Goal: Task Accomplishment & Management: Complete application form

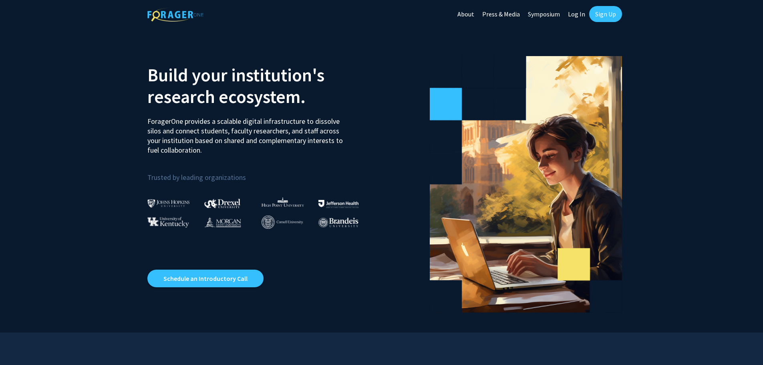
click at [610, 16] on link "Sign Up" at bounding box center [605, 14] width 33 height 16
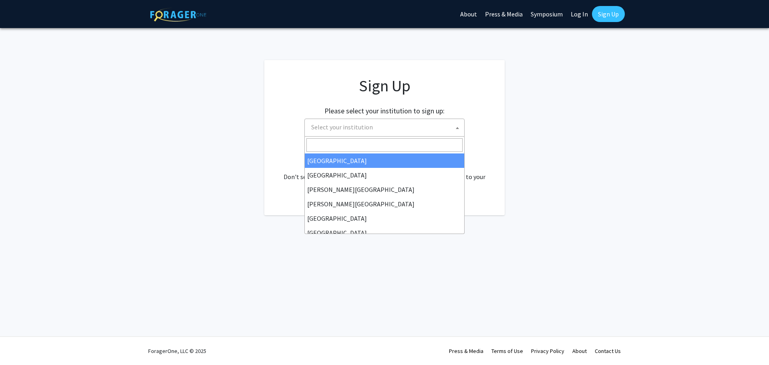
click at [400, 129] on span "Select your institution" at bounding box center [386, 127] width 156 height 16
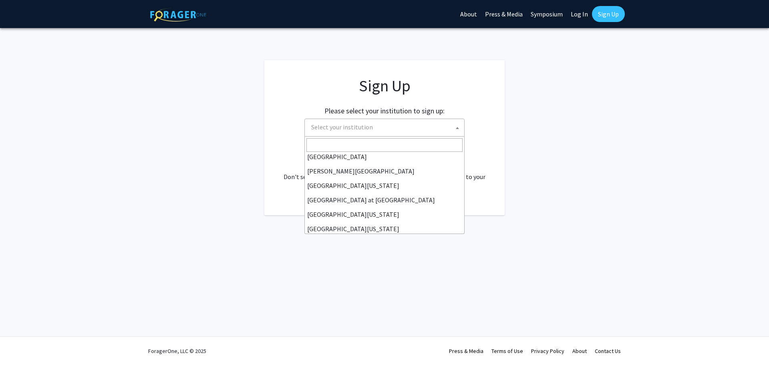
scroll to position [280, 0]
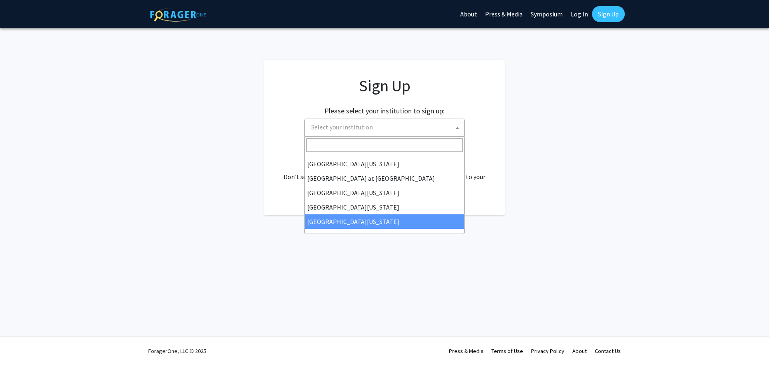
select select "33"
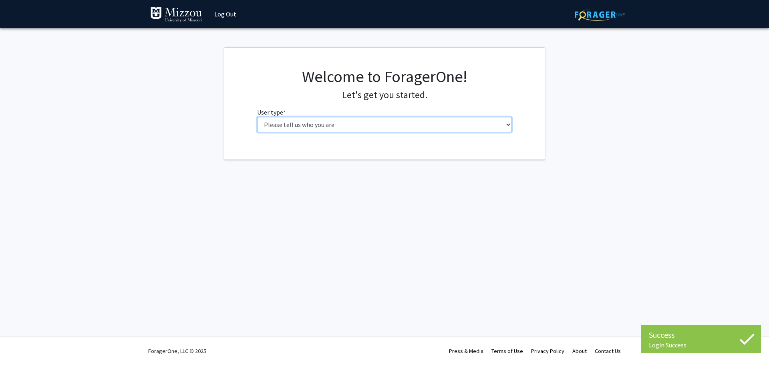
click at [330, 129] on select "Please tell us who you are Undergraduate Student Master's Student Doctoral Cand…" at bounding box center [384, 124] width 255 height 15
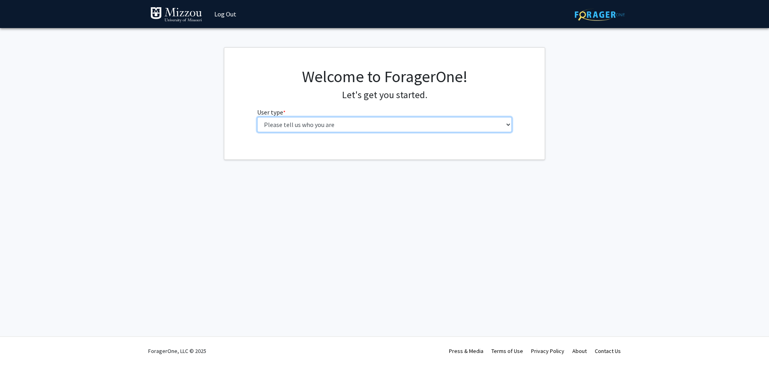
select select "5: faculty"
click at [257, 117] on select "Please tell us who you are Undergraduate Student Master's Student Doctoral Cand…" at bounding box center [384, 124] width 255 height 15
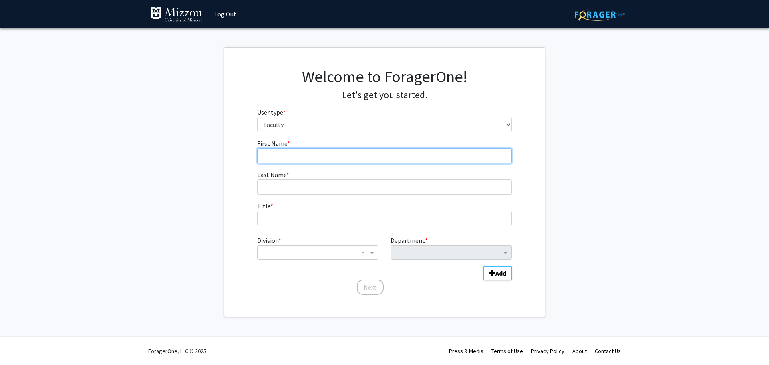
click at [298, 155] on input "First Name * required" at bounding box center [384, 155] width 255 height 15
type input "Daniel"
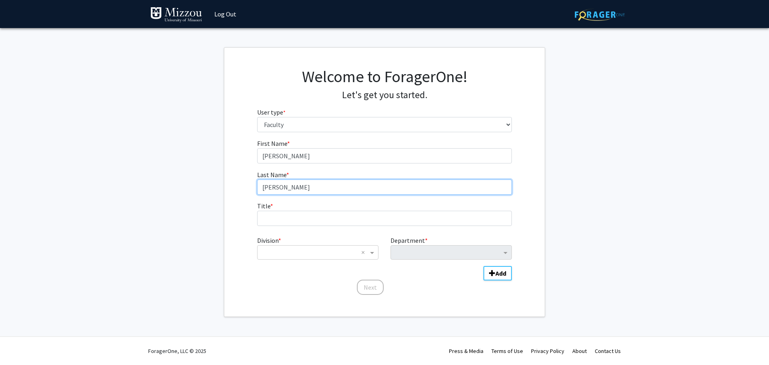
type input "Collins"
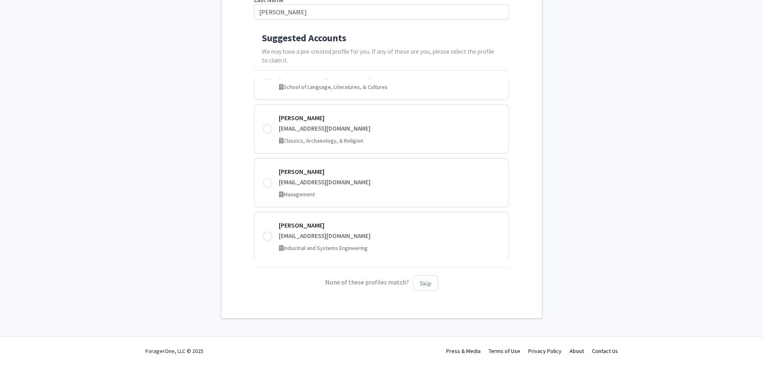
scroll to position [240, 0]
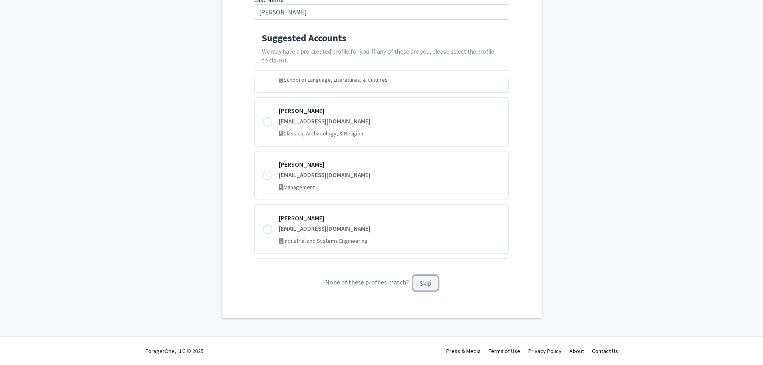
click at [420, 283] on button "Skip" at bounding box center [425, 283] width 25 height 16
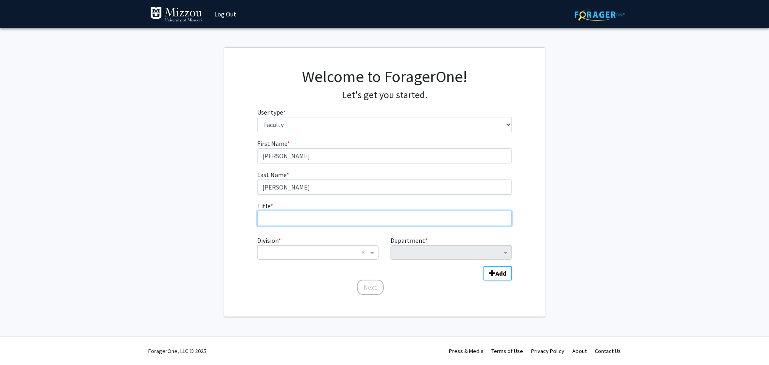
click at [288, 222] on input "Title * required" at bounding box center [384, 218] width 255 height 15
type input "Assistant Teaching Professor"
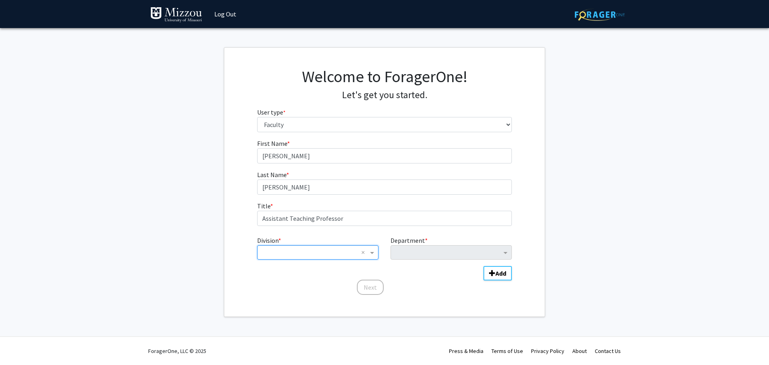
type input "f"
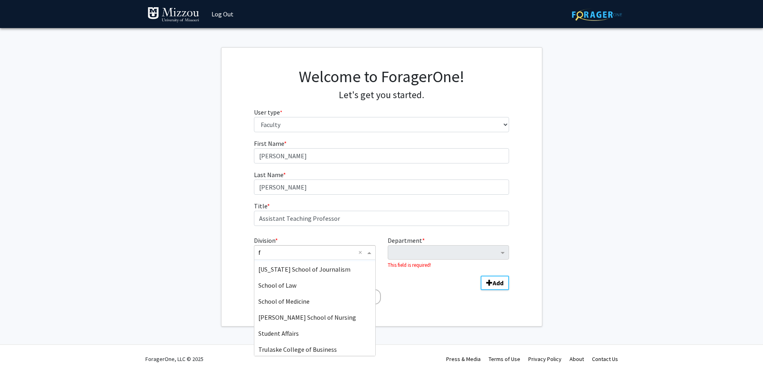
scroll to position [120, 0]
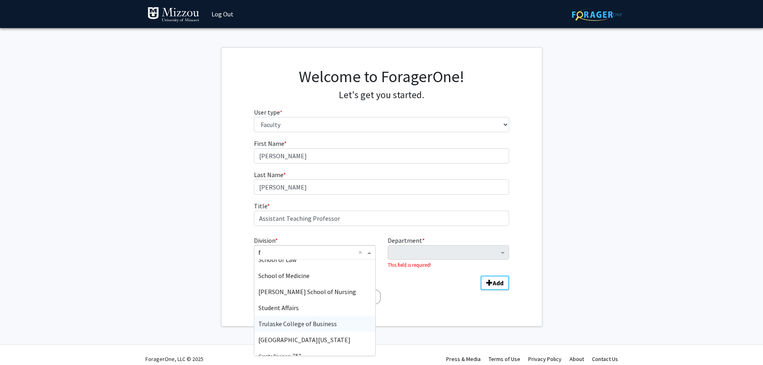
click at [307, 321] on span "Trulaske College of Business" at bounding box center [297, 323] width 78 height 8
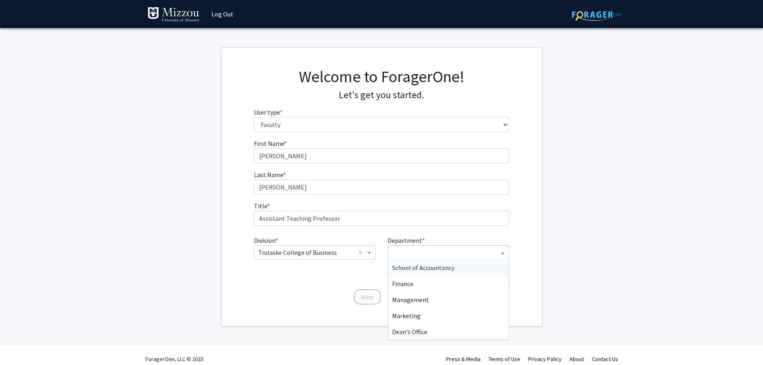
click at [407, 257] on div "Department" at bounding box center [445, 253] width 108 height 11
click at [405, 284] on span "Finance" at bounding box center [402, 283] width 21 height 8
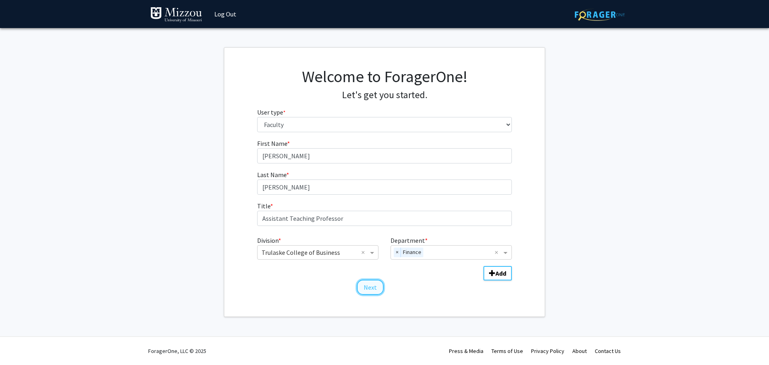
click at [376, 287] on button "Next" at bounding box center [370, 286] width 27 height 15
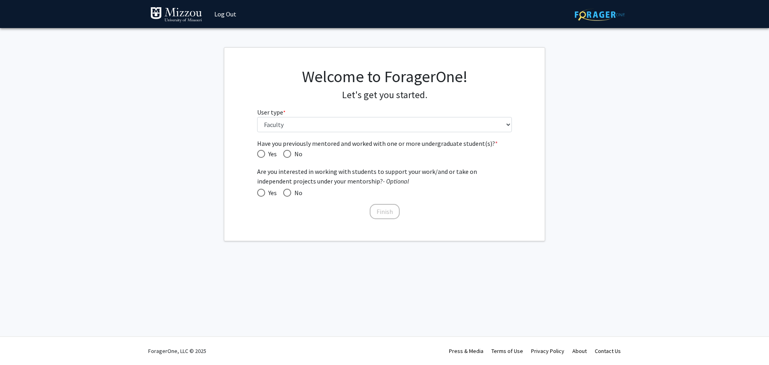
click at [291, 153] on span "Have you previously mentored and worked with one or more undergraduate student(…" at bounding box center [287, 154] width 8 height 8
click at [291, 153] on input "No" at bounding box center [287, 154] width 8 height 8
radio input "true"
click at [288, 195] on span at bounding box center [287, 193] width 8 height 8
click at [288, 195] on input "No" at bounding box center [287, 193] width 8 height 8
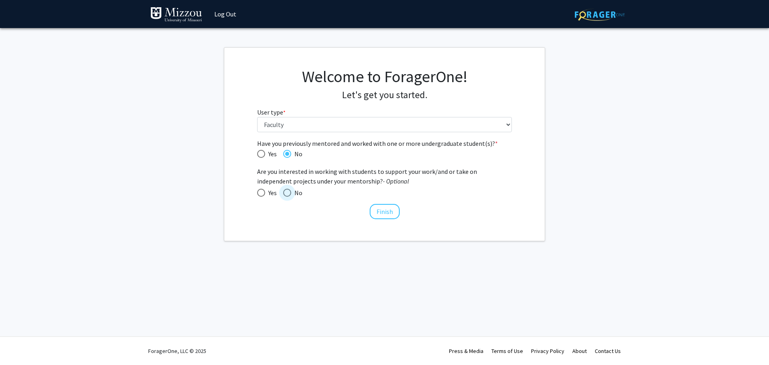
radio input "true"
click at [386, 214] on button "Finish" at bounding box center [385, 211] width 30 height 15
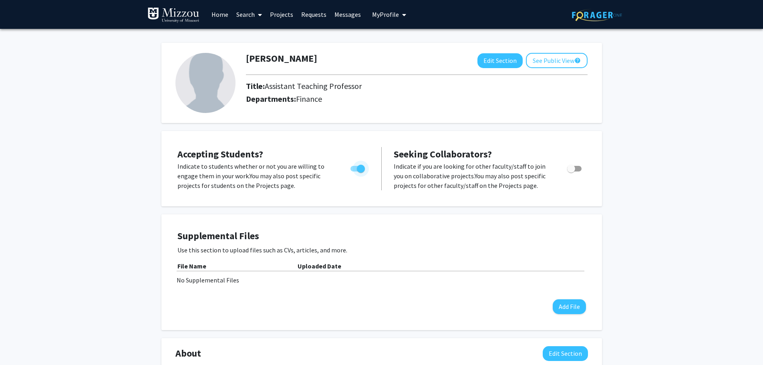
click at [354, 170] on span "Toggle" at bounding box center [357, 169] width 14 height 6
click at [354, 171] on input "Would you like to permit student requests?" at bounding box center [354, 171] width 0 height 0
checkbox input "false"
click at [219, 13] on link "Home" at bounding box center [219, 14] width 25 height 28
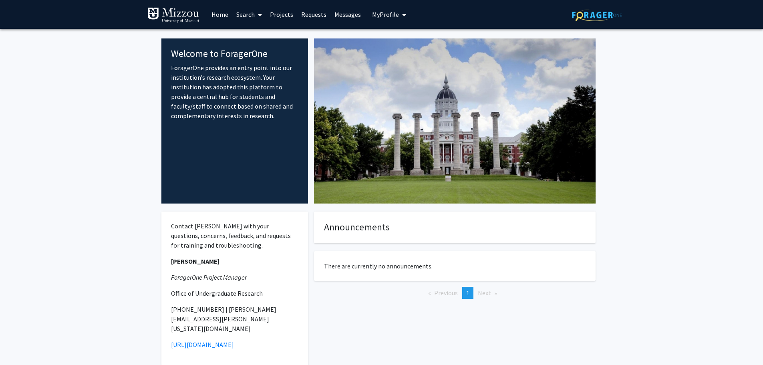
click at [384, 16] on span "My Profile" at bounding box center [385, 14] width 27 height 8
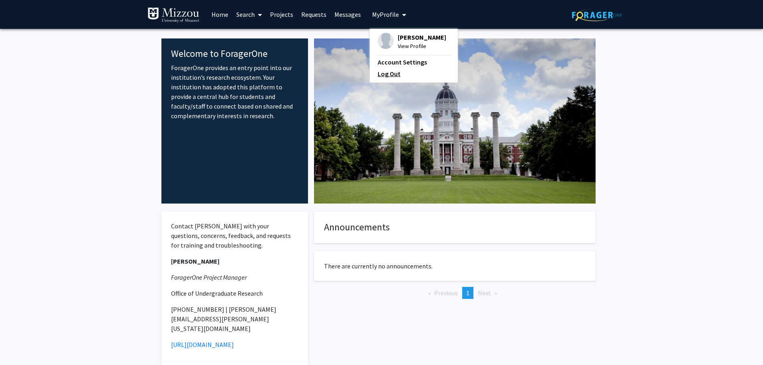
click at [391, 70] on link "Log Out" at bounding box center [414, 74] width 72 height 10
